Goal: Find contact information: Find contact information

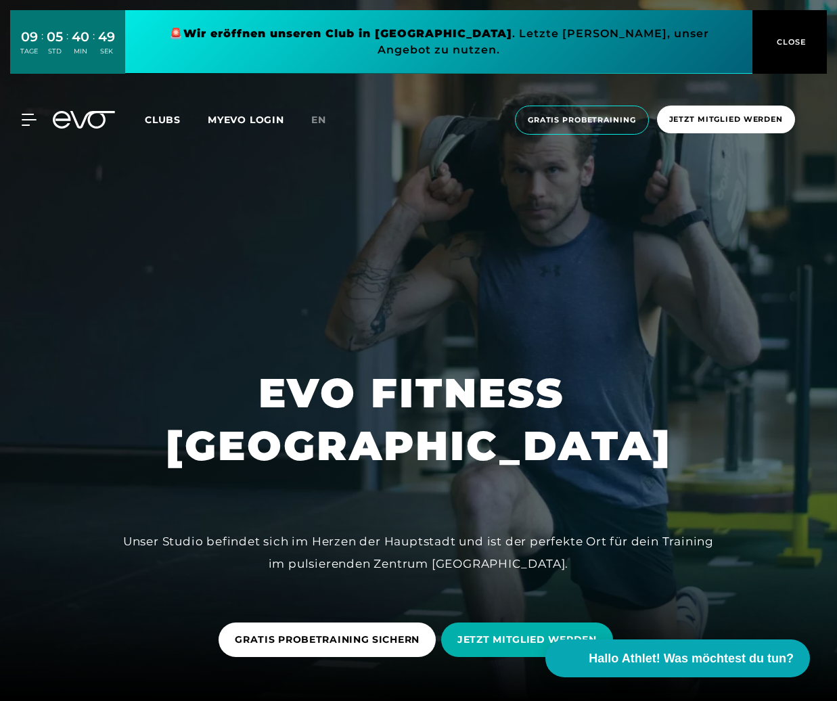
click at [316, 105] on div "MyEVO Login Über EVO Mitgliedschaften Probetraining TAGESPASS EVO Studios [GEOG…" at bounding box center [418, 120] width 837 height 72
click at [314, 128] on link "en" at bounding box center [326, 120] width 31 height 16
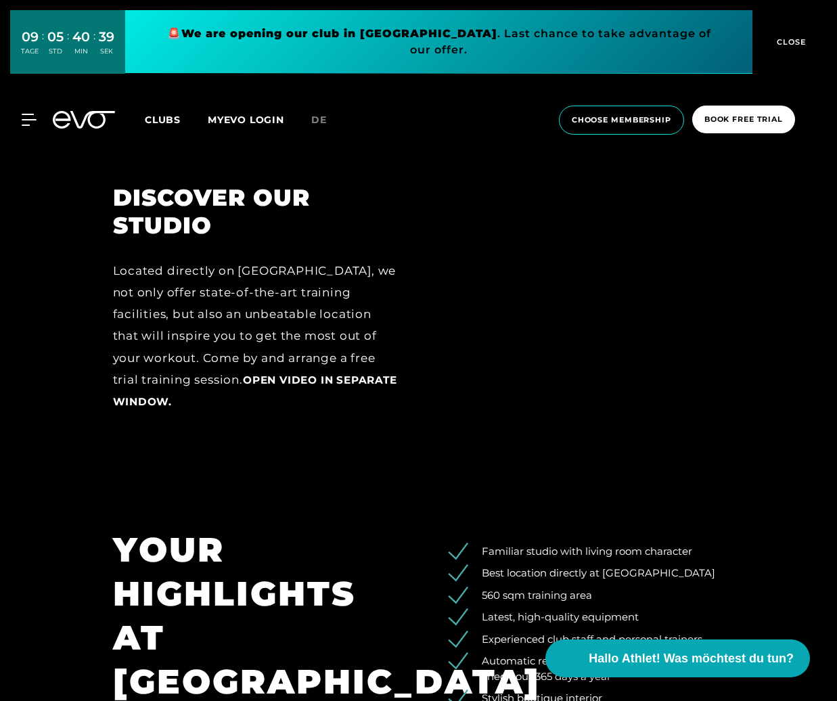
scroll to position [2128, 0]
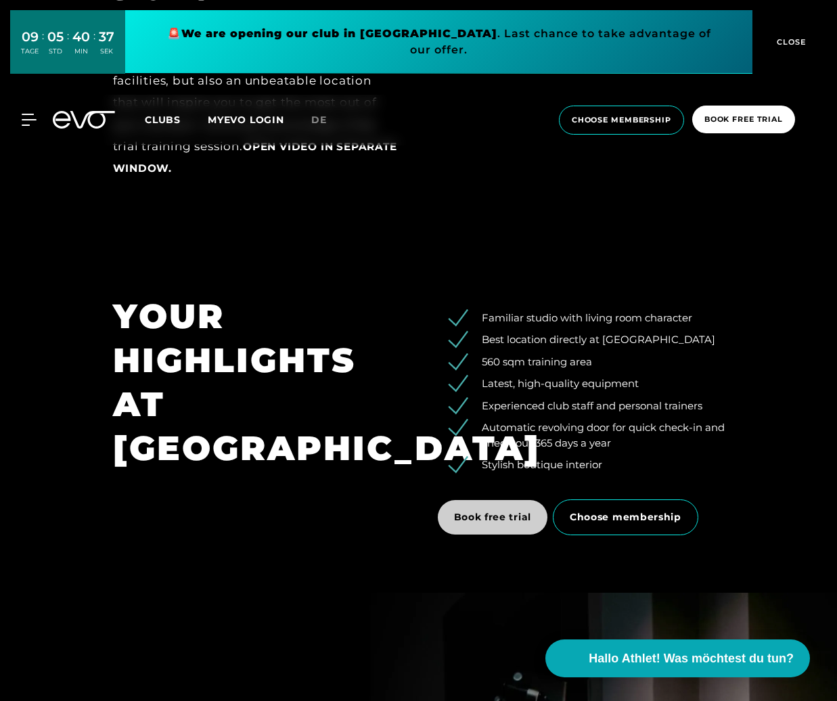
click at [483, 513] on span "Book free trial" at bounding box center [493, 517] width 78 height 14
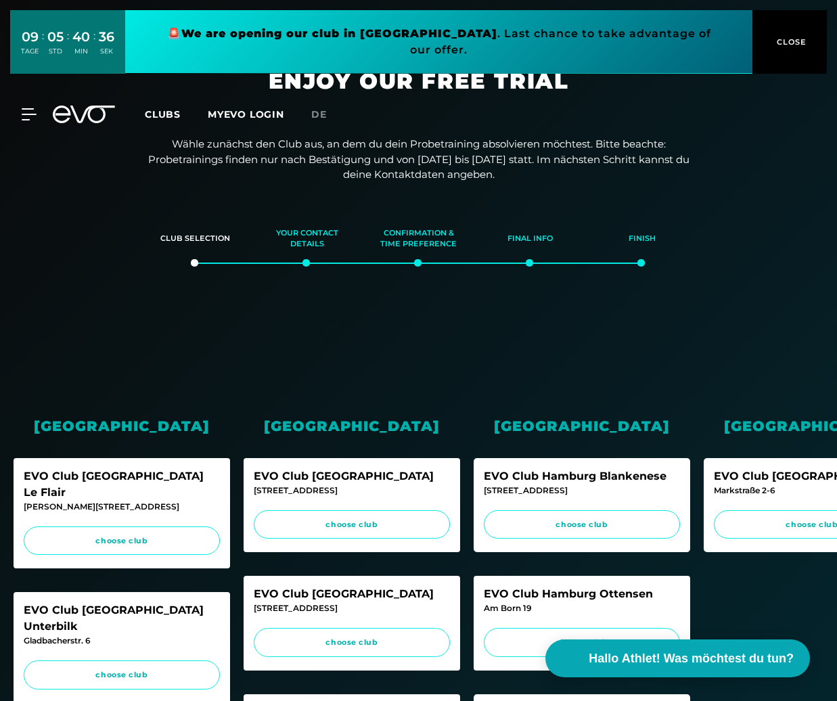
scroll to position [32, 0]
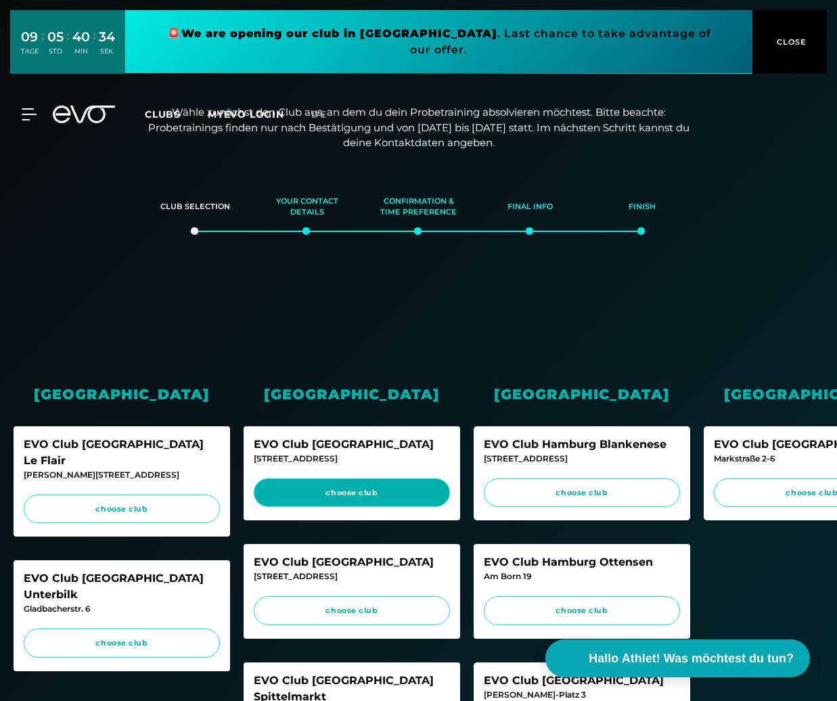
click at [371, 496] on link "choose club" at bounding box center [352, 492] width 196 height 29
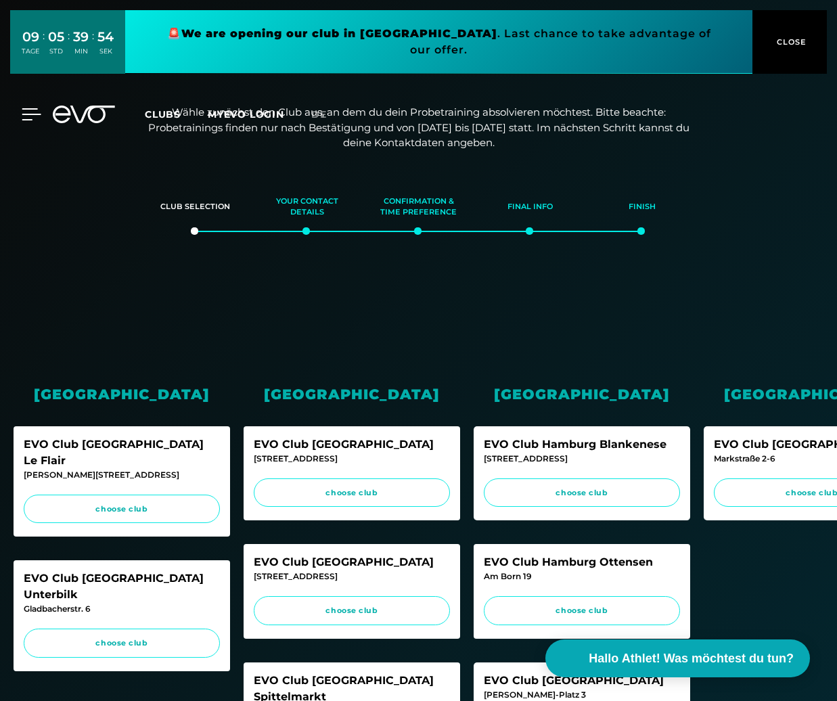
click at [20, 108] on div at bounding box center [21, 114] width 41 height 12
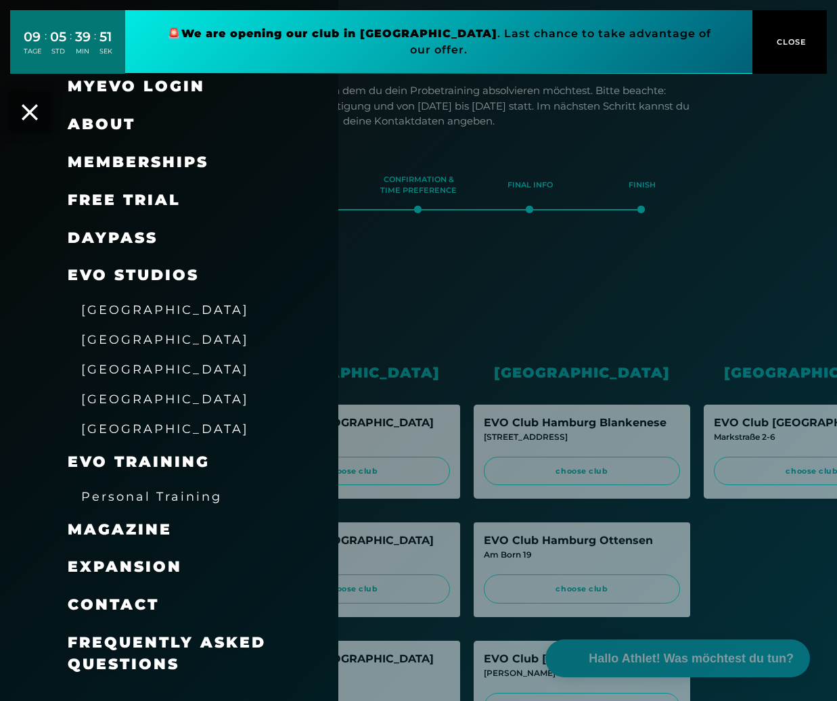
scroll to position [56, 0]
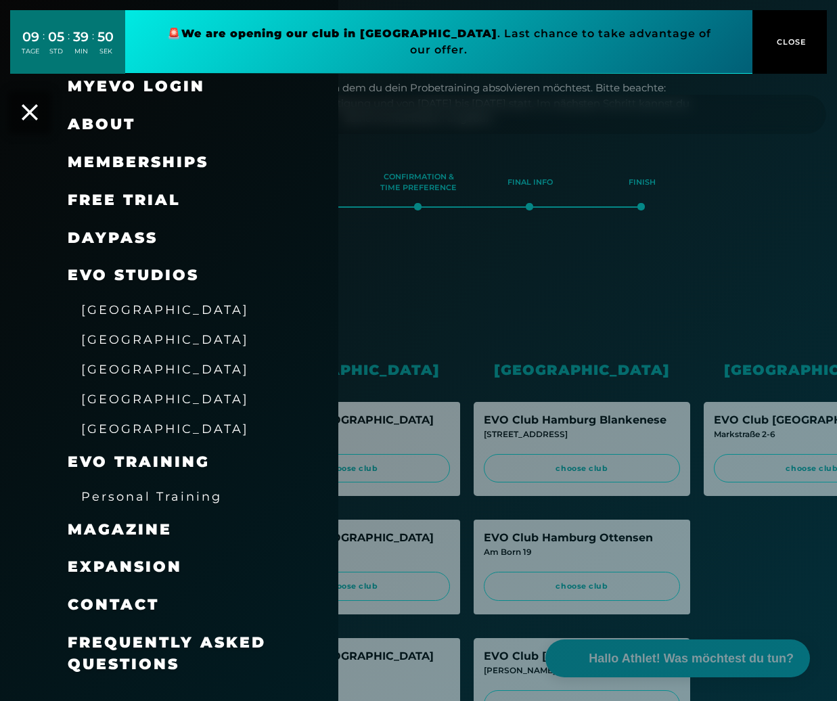
click at [137, 597] on span "Contact" at bounding box center [113, 604] width 91 height 18
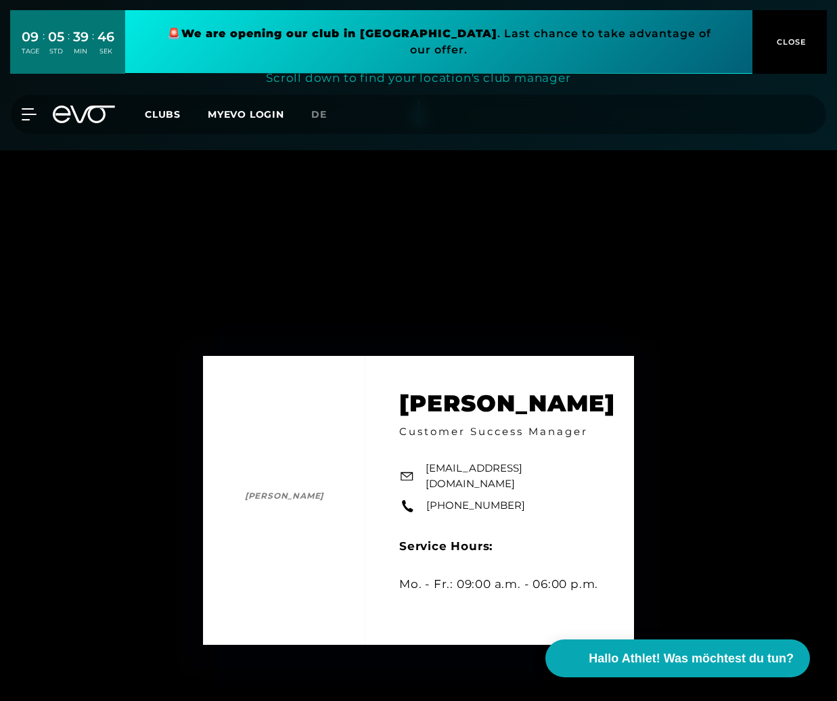
scroll to position [553, 0]
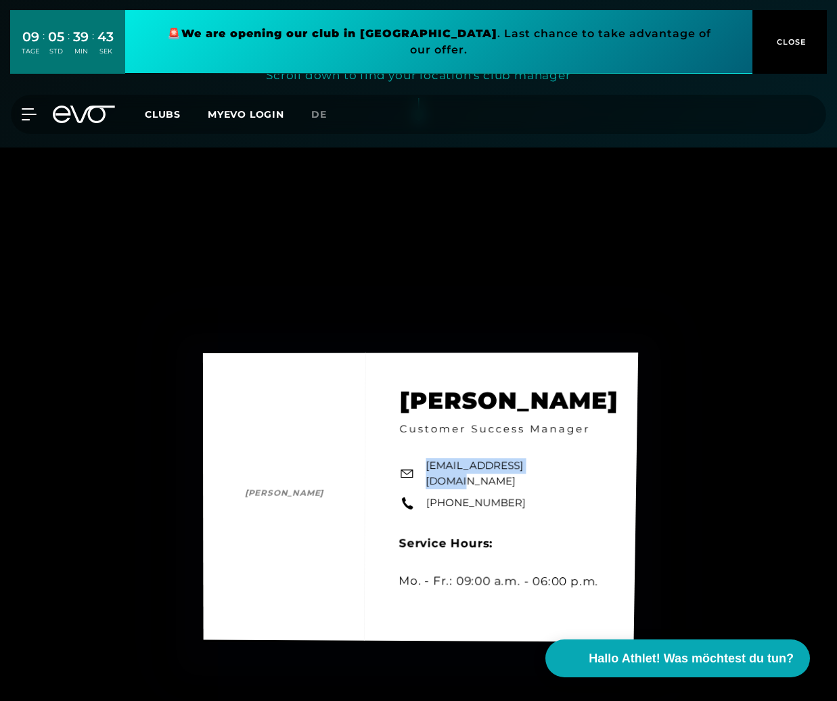
drag, startPoint x: 545, startPoint y: 488, endPoint x: 424, endPoint y: 489, distance: 121.1
click at [423, 489] on div "[PERSON_NAME] [PERSON_NAME] Customer Success Manager [EMAIL_ADDRESS][DOMAIN_NAM…" at bounding box center [421, 496] width 436 height 289
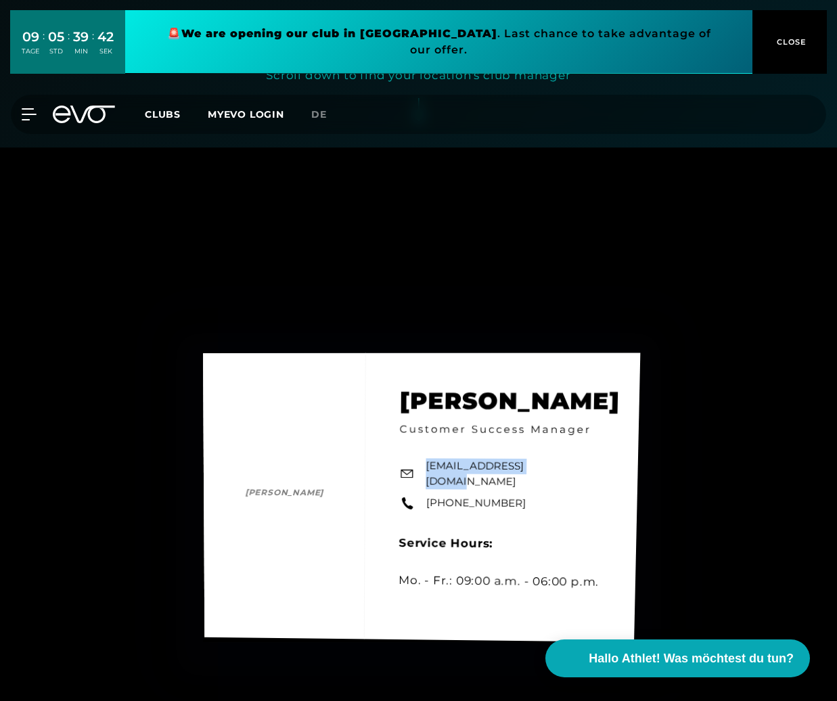
copy link "[EMAIL_ADDRESS][DOMAIN_NAME]"
